Goal: Task Accomplishment & Management: Complete application form

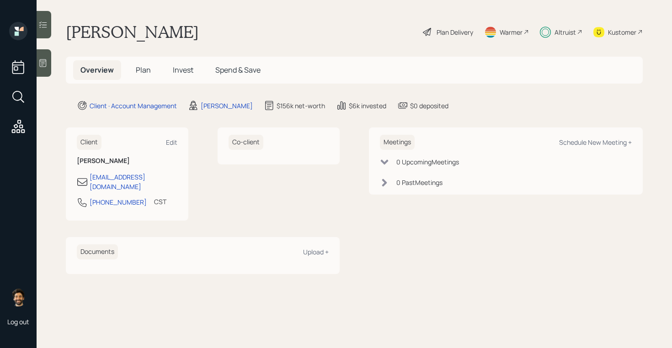
click at [461, 29] on div "Plan Delivery" at bounding box center [455, 32] width 37 height 10
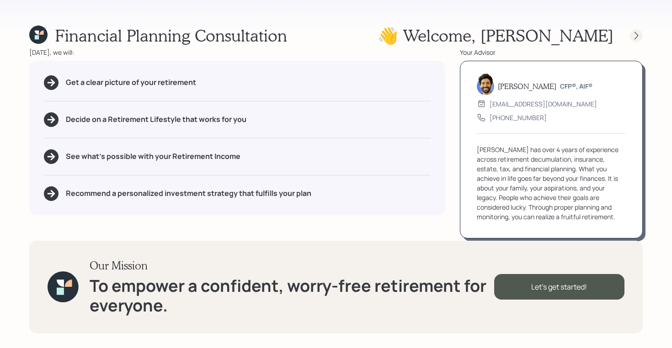
click at [637, 37] on icon at bounding box center [636, 35] width 9 height 9
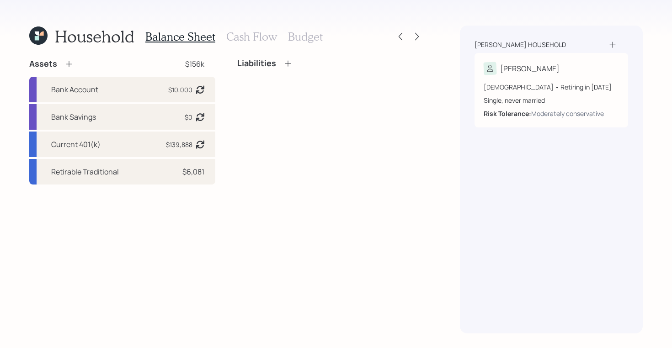
click at [260, 34] on h3 "Cash Flow" at bounding box center [251, 36] width 51 height 13
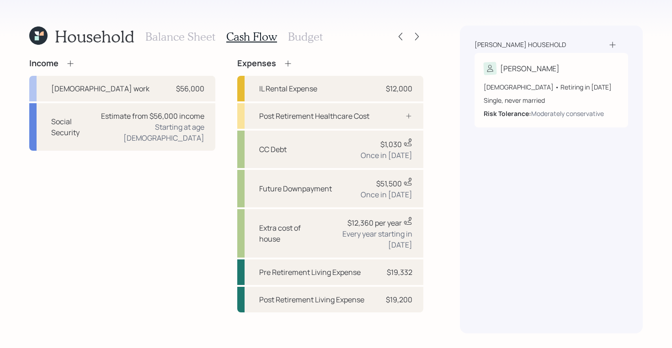
click at [309, 39] on h3 "Budget" at bounding box center [305, 36] width 35 height 13
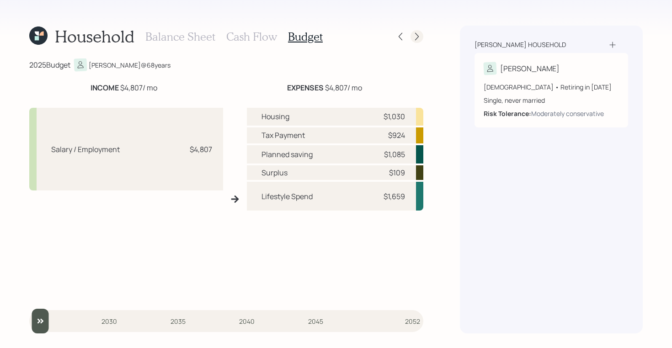
click at [414, 34] on icon at bounding box center [416, 36] width 9 height 9
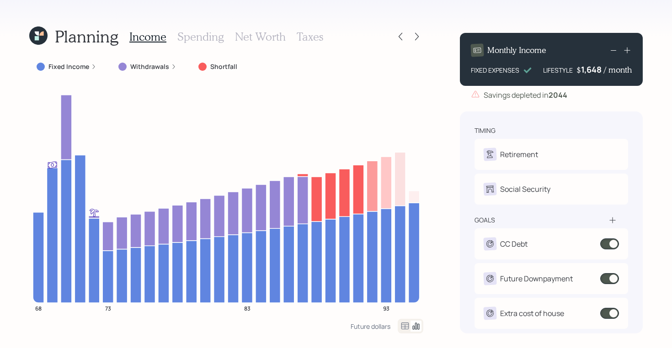
click at [202, 39] on h3 "Spending" at bounding box center [200, 36] width 47 height 13
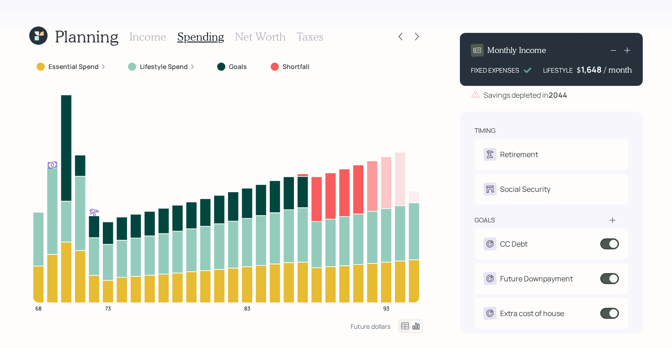
click at [202, 39] on h3 "Spending" at bounding box center [200, 36] width 47 height 13
click at [154, 36] on h3 "Income" at bounding box center [147, 36] width 37 height 13
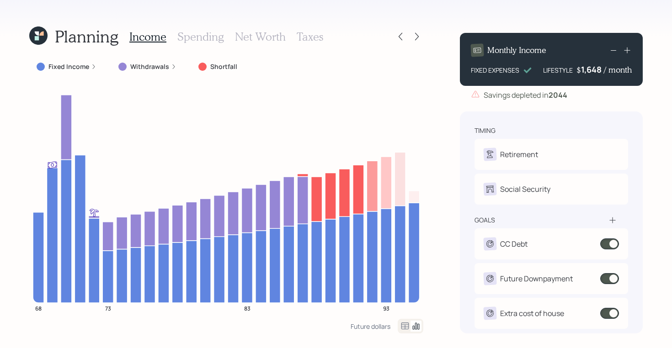
click at [185, 38] on h3 "Spending" at bounding box center [200, 36] width 47 height 13
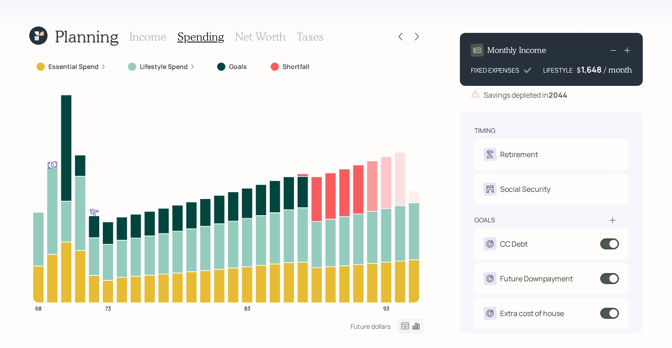
click at [401, 324] on icon at bounding box center [405, 326] width 8 height 7
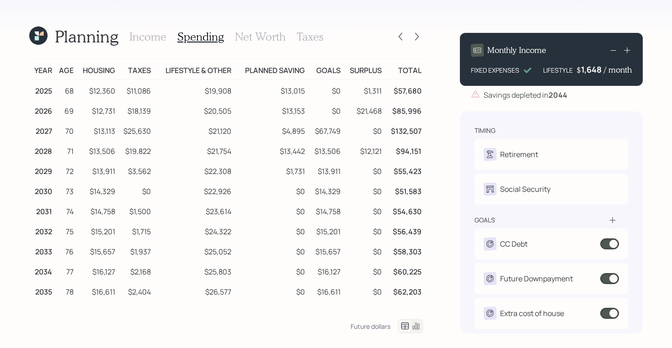
click at [39, 43] on icon at bounding box center [38, 36] width 18 height 18
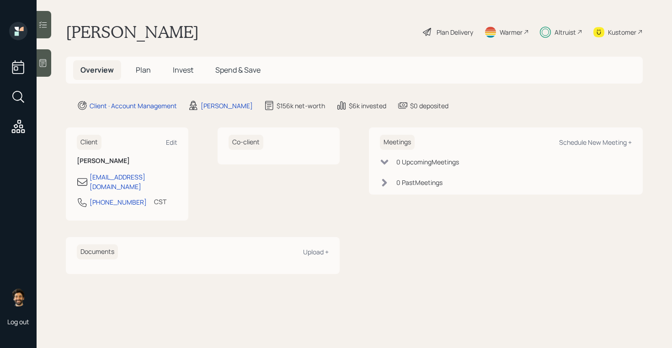
click at [138, 78] on h5 "Plan" at bounding box center [143, 70] width 30 height 20
